Goal: Obtain resource: Download file/media

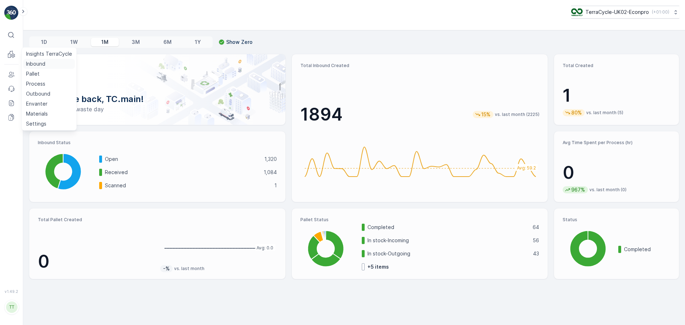
click at [35, 66] on p "Inbound" at bounding box center [35, 63] width 19 height 7
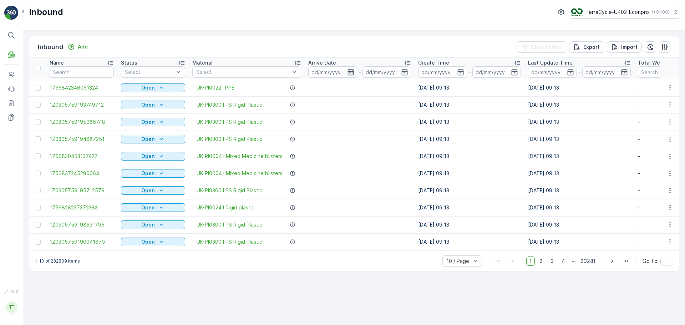
click at [352, 72] on icon "button" at bounding box center [350, 72] width 6 height 6
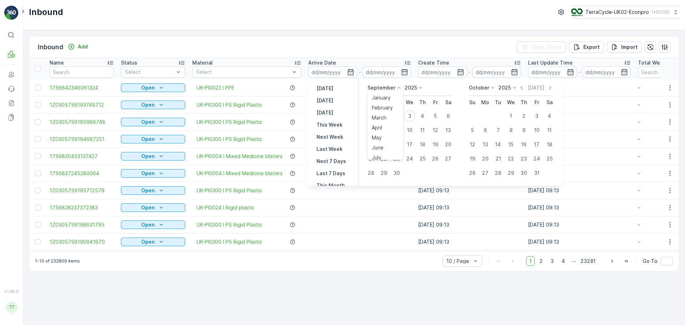
click at [383, 90] on p "September" at bounding box center [381, 87] width 28 height 7
click at [385, 132] on span "August" at bounding box center [380, 131] width 17 height 7
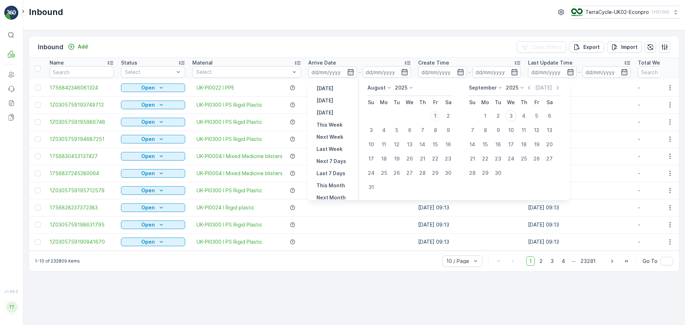
click at [439, 114] on div "1" at bounding box center [434, 115] width 11 height 11
type input "[DATE]"
click at [334, 72] on input at bounding box center [332, 71] width 49 height 11
type input "[DATE]"
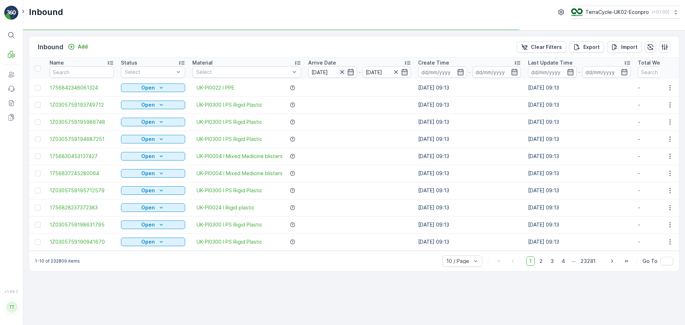
click at [343, 74] on icon "button" at bounding box center [341, 71] width 7 height 7
click at [337, 70] on input at bounding box center [332, 71] width 49 height 11
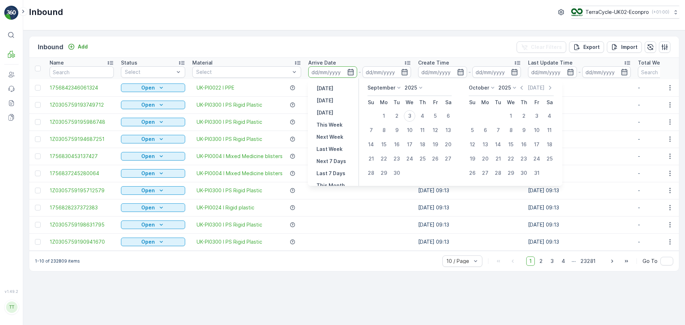
click at [386, 86] on p "September" at bounding box center [381, 87] width 28 height 7
click at [382, 133] on span "August" at bounding box center [380, 131] width 17 height 7
click at [432, 116] on div "1" at bounding box center [434, 115] width 11 height 11
type input "[DATE]"
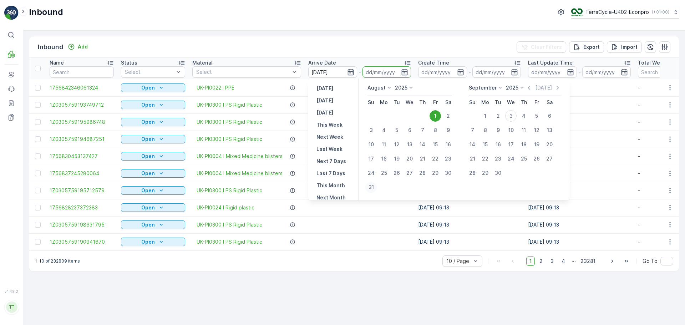
click at [370, 185] on div "31" at bounding box center [370, 187] width 11 height 11
type input "[DATE]"
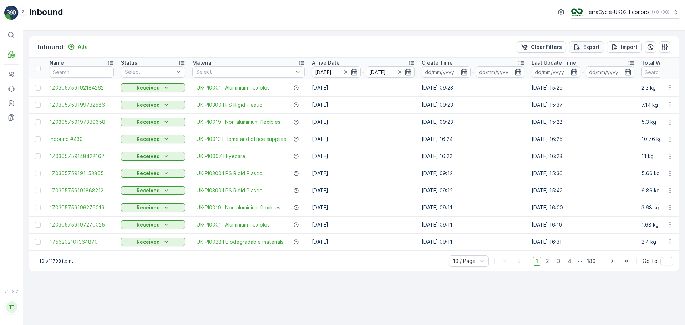
click at [595, 50] on p "Export" at bounding box center [591, 47] width 16 height 7
click at [599, 39] on span "reports" at bounding box center [627, 38] width 84 height 7
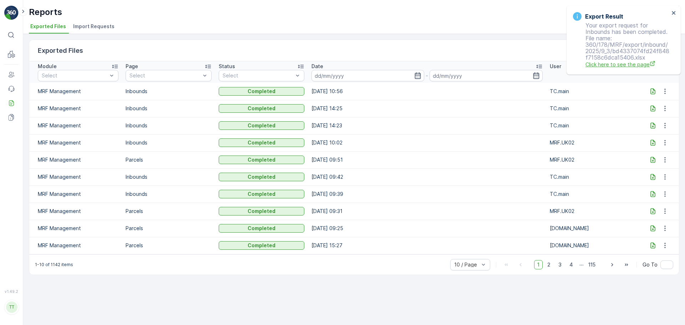
click at [617, 67] on span "Click here to see the page" at bounding box center [627, 64] width 84 height 7
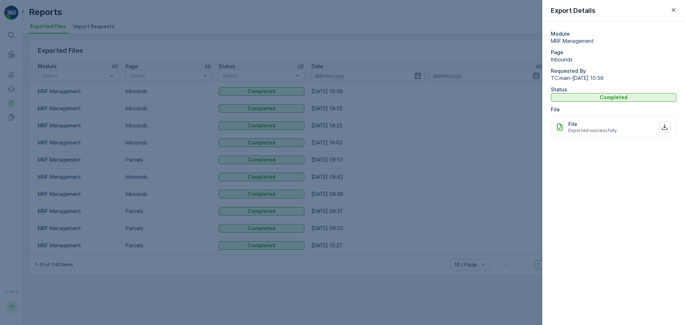
click at [606, 132] on span "Exported successfully." at bounding box center [593, 131] width 50 height 6
click at [662, 127] on icon "button" at bounding box center [664, 126] width 7 height 7
